Goal: Transaction & Acquisition: Purchase product/service

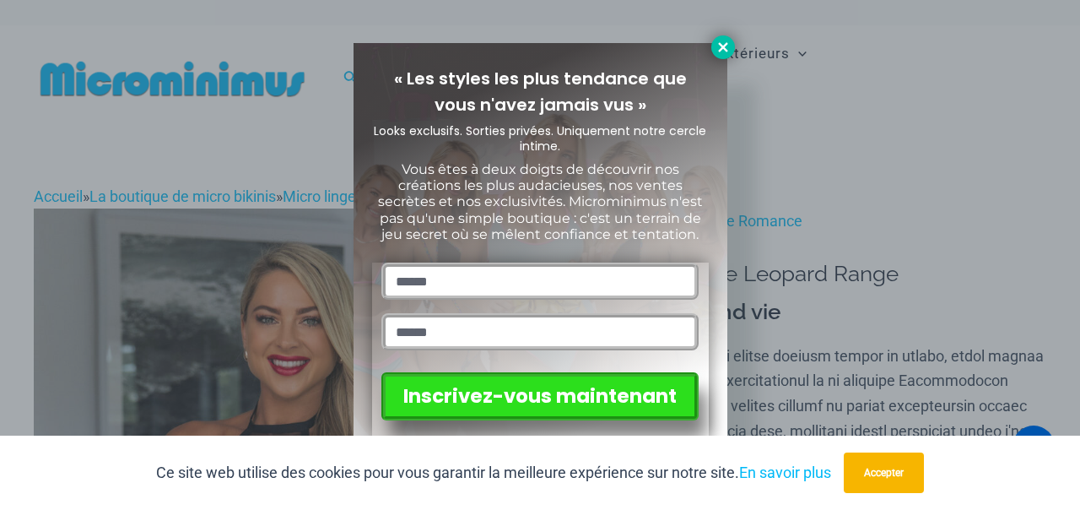
click at [727, 49] on icon at bounding box center [723, 47] width 15 height 15
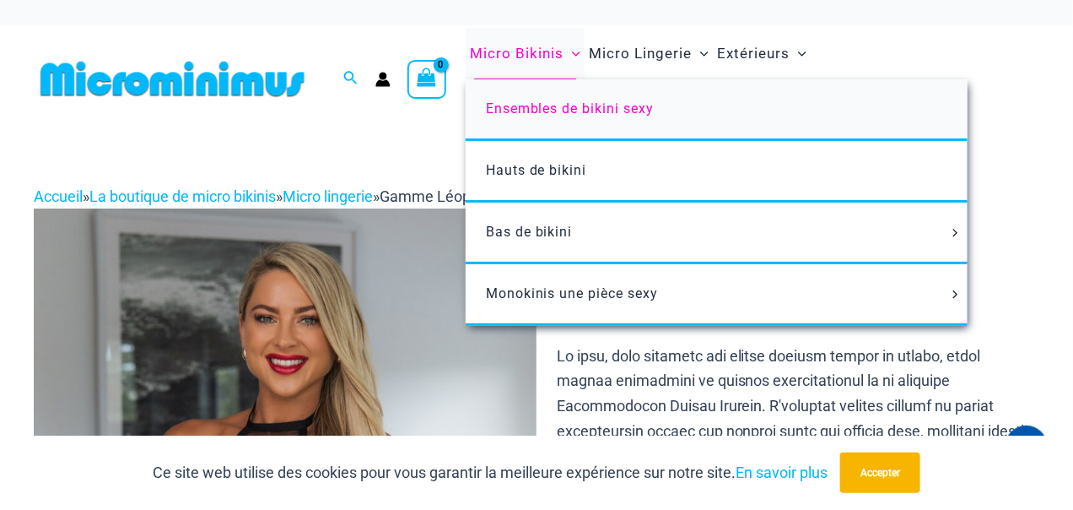
click at [595, 116] on font "Ensembles de bikini sexy" at bounding box center [570, 108] width 169 height 16
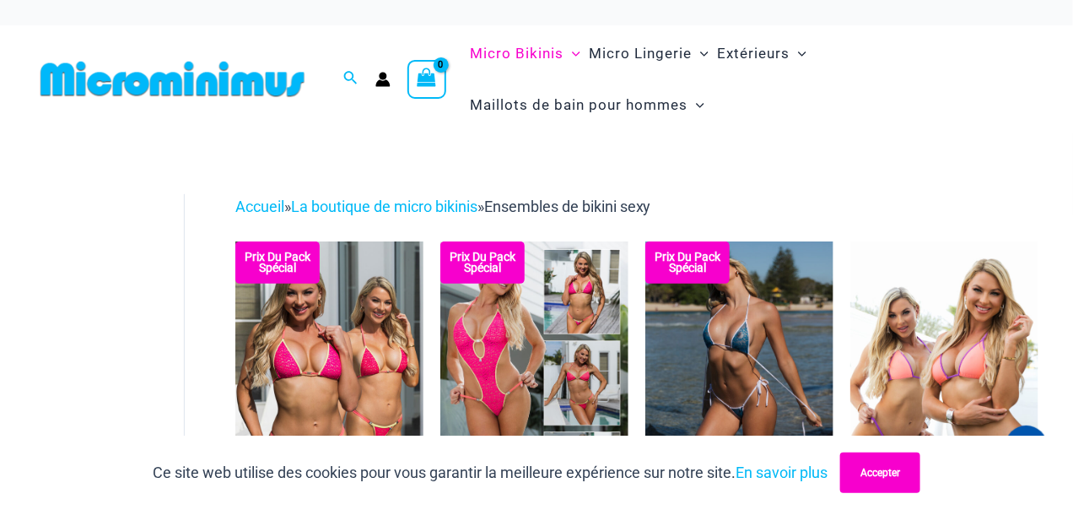
click at [921, 467] on button "Accepter" at bounding box center [880, 472] width 80 height 41
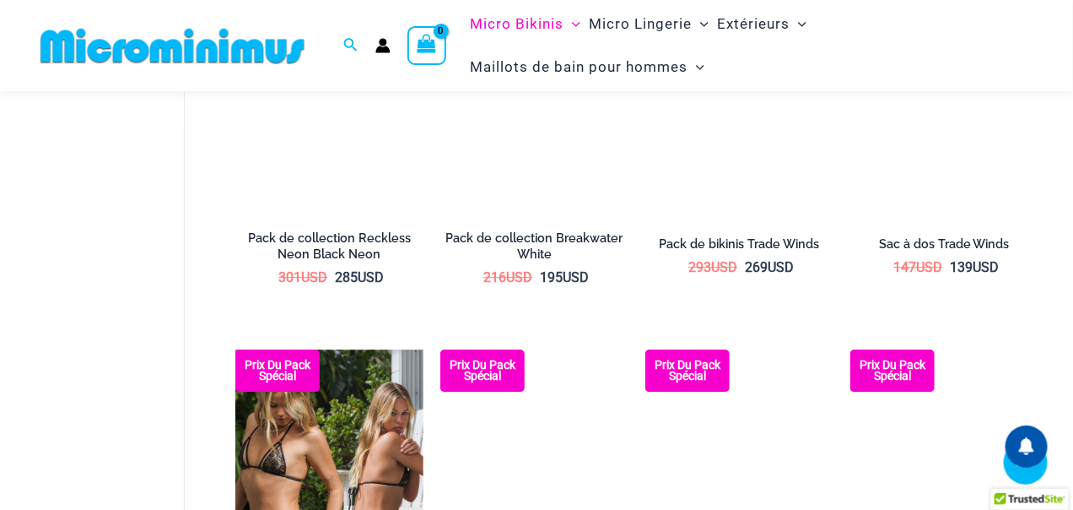
scroll to position [1454, 0]
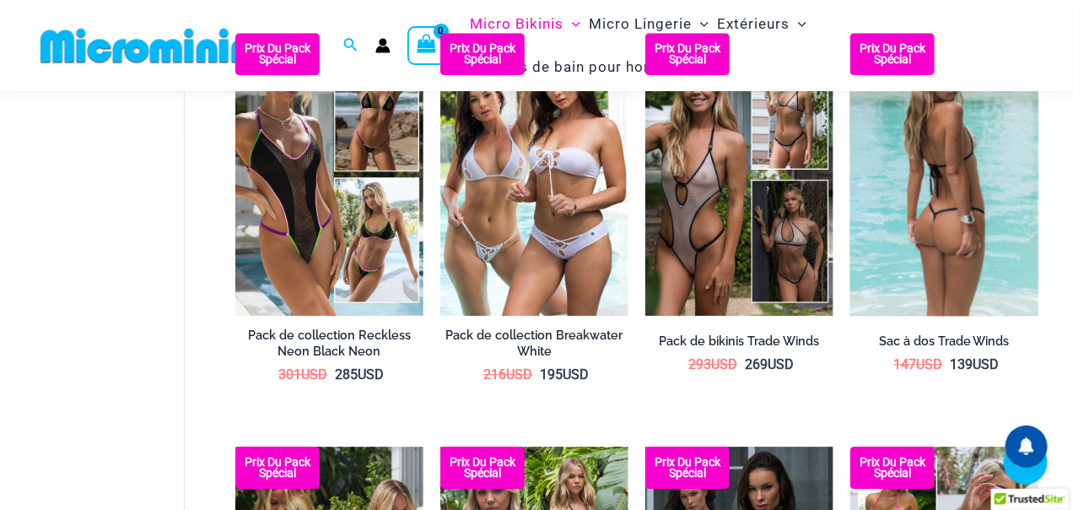
click at [960, 301] on img at bounding box center [945, 174] width 188 height 283
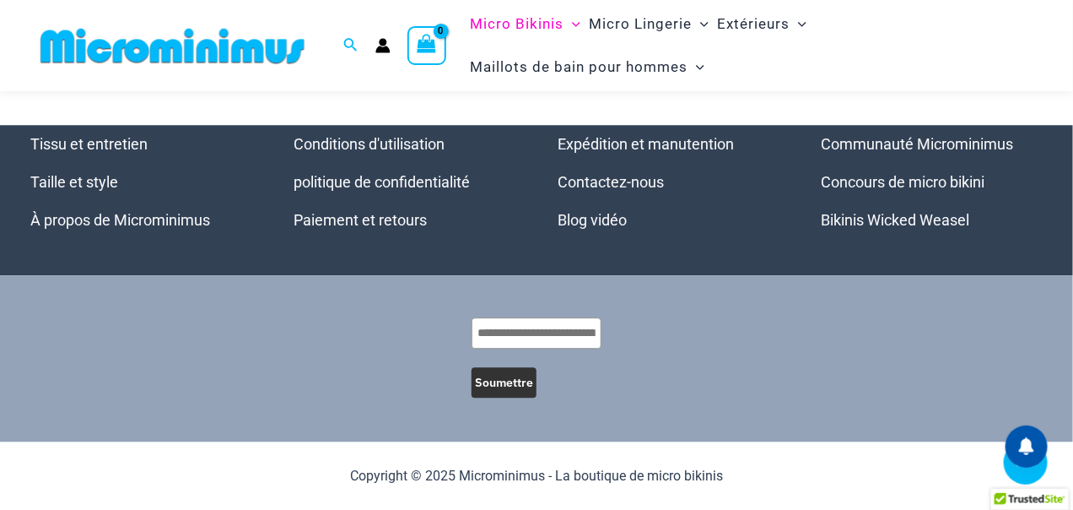
scroll to position [3599, 0]
click at [305, 42] on font "2" at bounding box center [300, 33] width 8 height 18
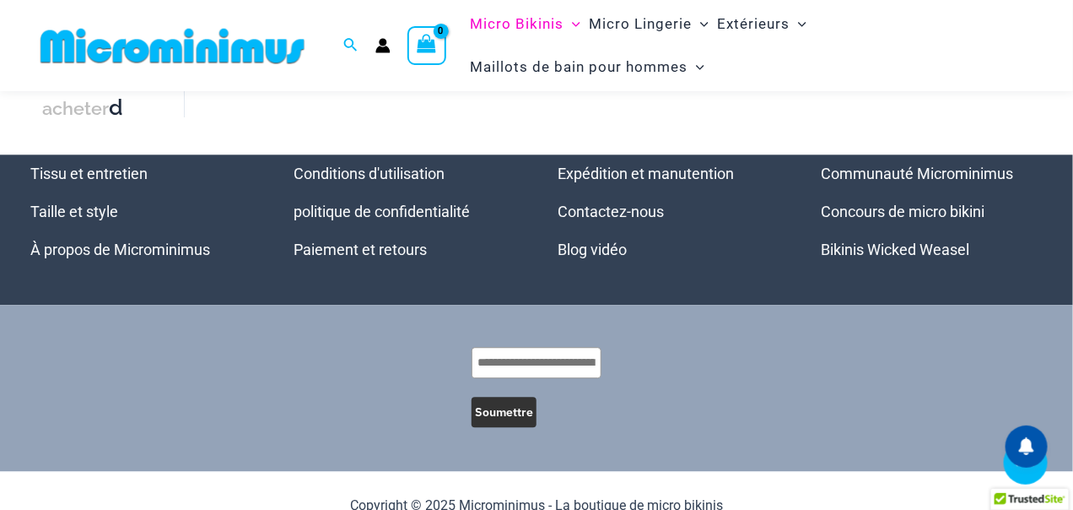
scroll to position [3585, 0]
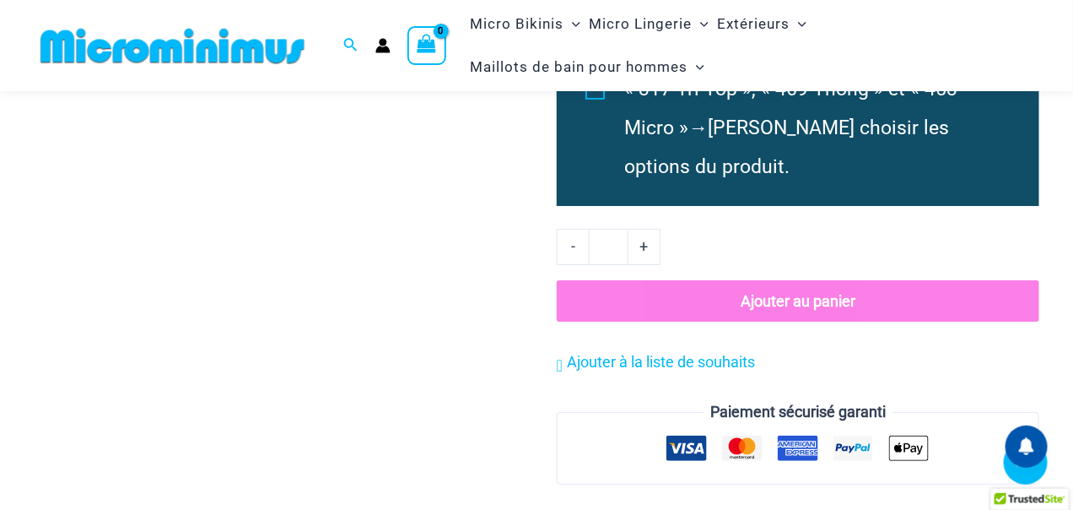
scroll to position [2011, 0]
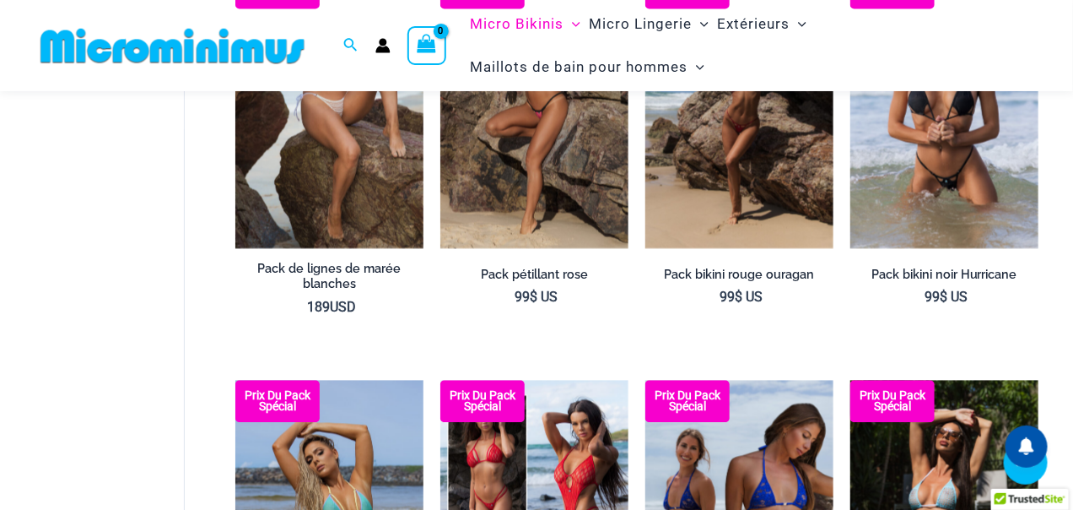
scroll to position [1089, 0]
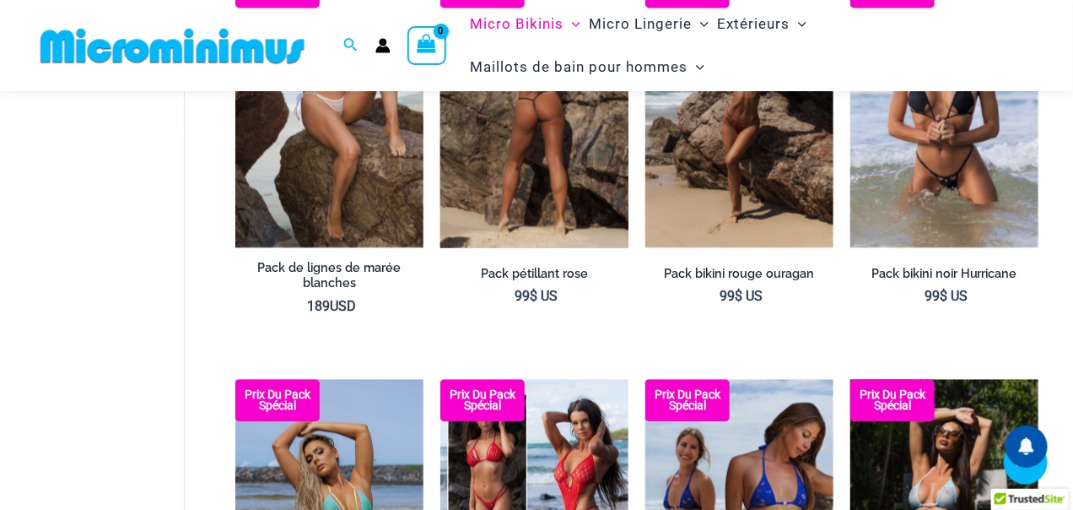
click at [577, 240] on img at bounding box center [534, 106] width 188 height 283
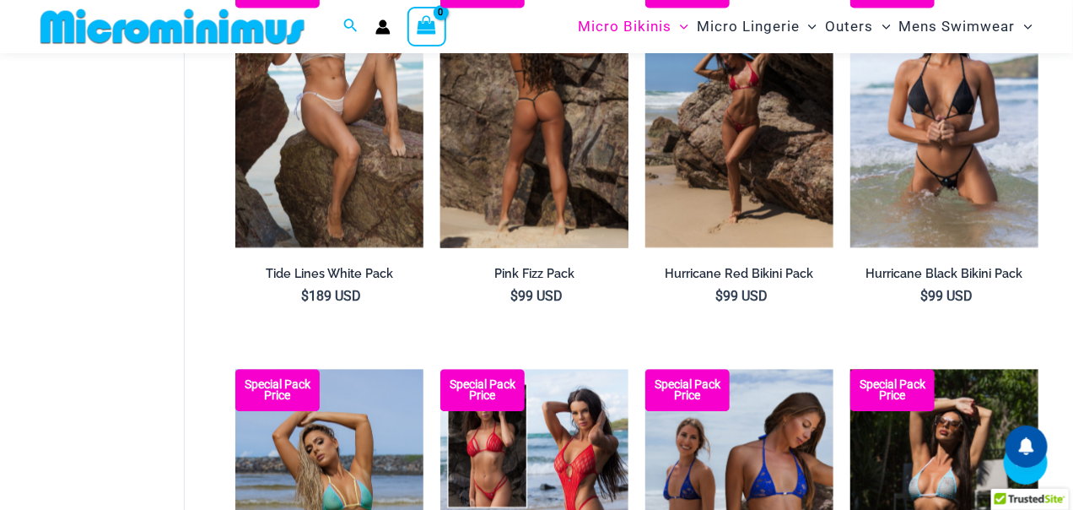
scroll to position [1033, 0]
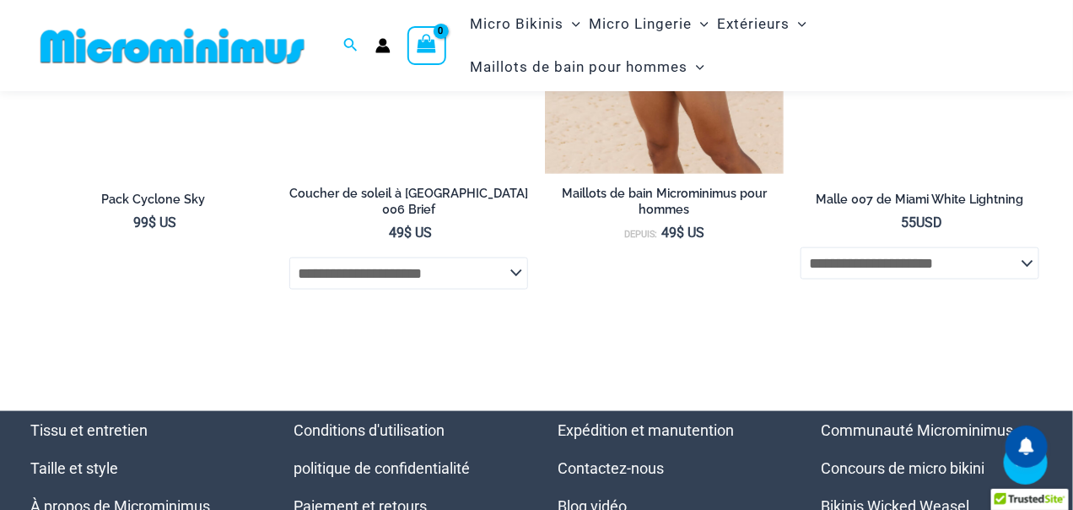
scroll to position [4584, 0]
